Goal: Information Seeking & Learning: Understand process/instructions

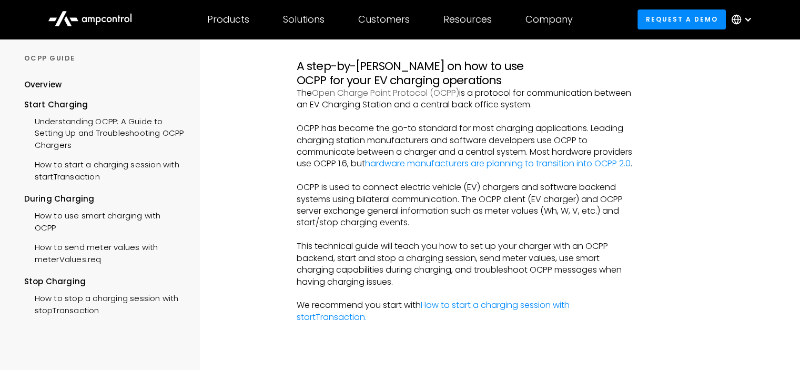
scroll to position [105, 0]
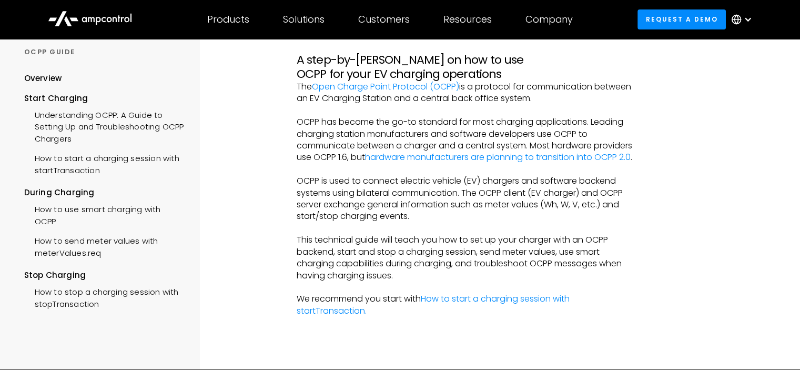
drag, startPoint x: 525, startPoint y: 249, endPoint x: 670, endPoint y: 276, distance: 147.7
click at [670, 276] on div "Overview OCPP Implementation Guide A step-by-step guide on how to use OCPP for …" at bounding box center [466, 152] width 452 height 436
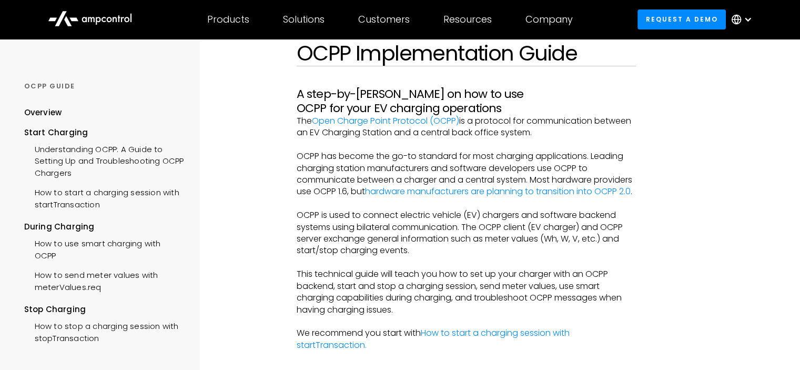
scroll to position [53, 0]
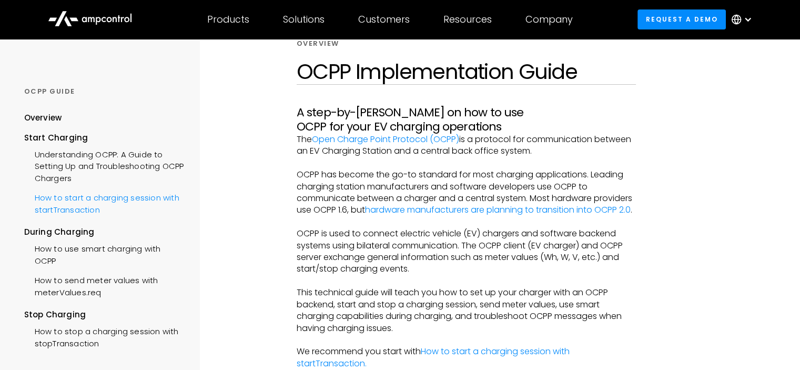
click at [99, 200] on div "How to start a charging session with startTransaction" at bounding box center [104, 203] width 160 height 32
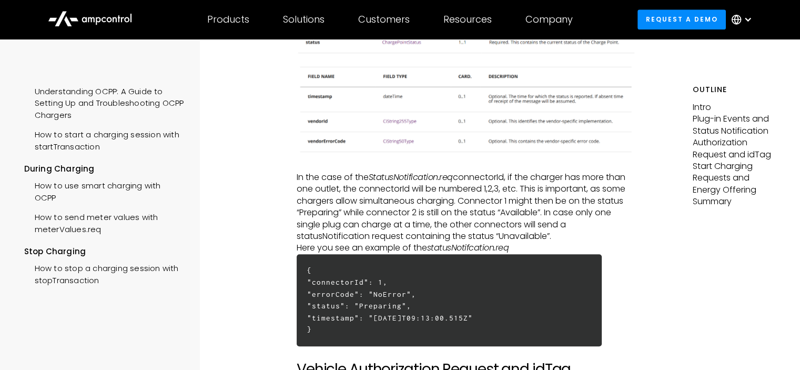
scroll to position [64, 0]
click at [74, 268] on div "How to stop a charging session with stopTransaction" at bounding box center [104, 272] width 160 height 32
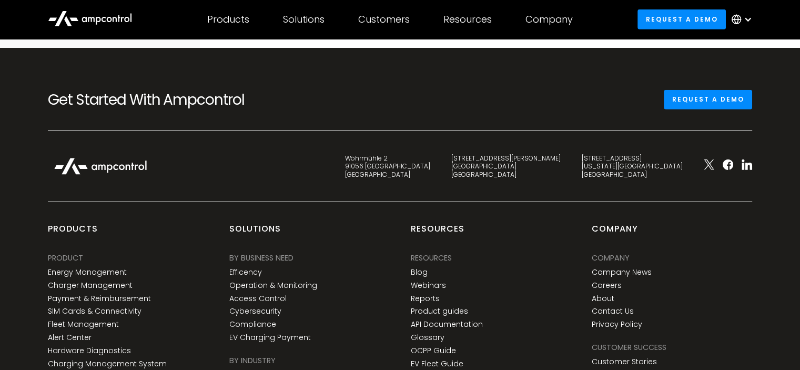
scroll to position [3366, 0]
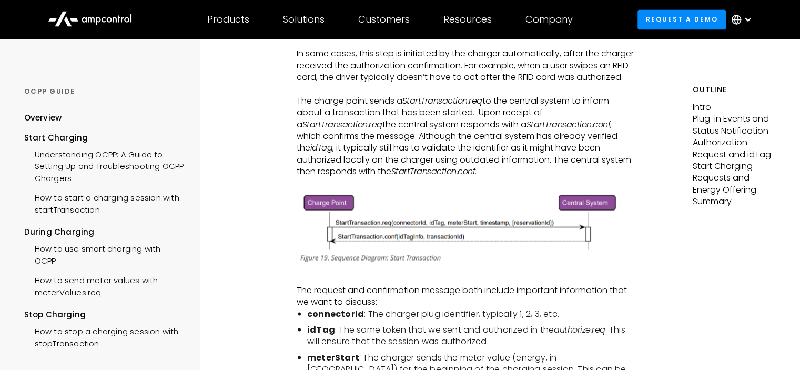
scroll to position [1736, 0]
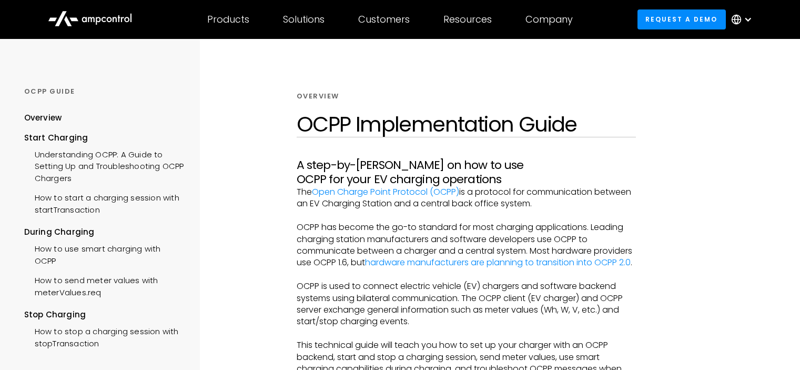
scroll to position [53, 0]
